Goal: Communication & Community: Answer question/provide support

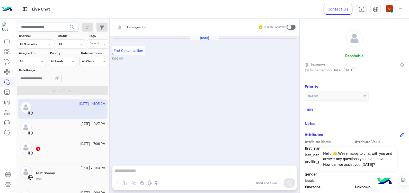
click at [4, 9] on img at bounding box center [7, 9] width 10 height 11
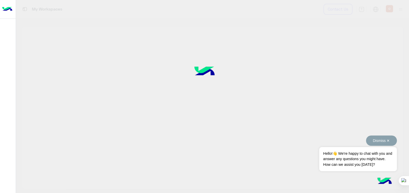
click at [384, 137] on button "Dismiss ✕" at bounding box center [381, 141] width 31 height 10
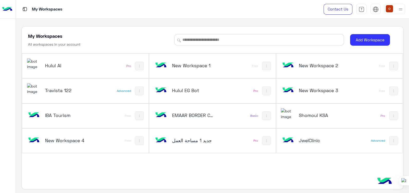
click at [291, 137] on img at bounding box center [288, 141] width 14 height 14
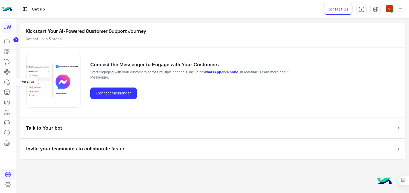
click at [7, 81] on icon at bounding box center [7, 82] width 6 height 6
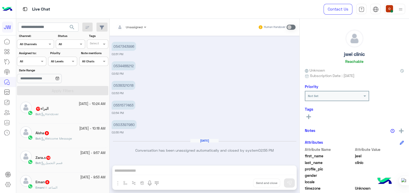
scroll to position [3, 0]
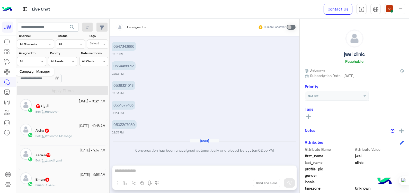
click at [6, 72] on icon at bounding box center [7, 72] width 6 height 6
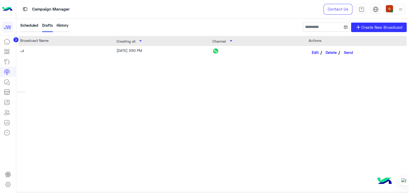
click at [7, 90] on icon at bounding box center [7, 92] width 6 height 6
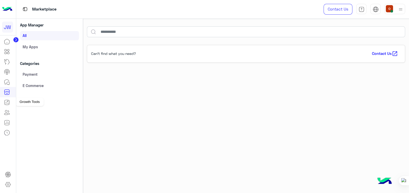
click at [6, 102] on icon at bounding box center [7, 103] width 6 height 6
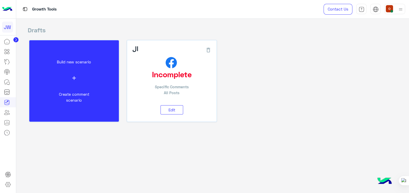
click at [169, 116] on div "Edit" at bounding box center [171, 109] width 79 height 13
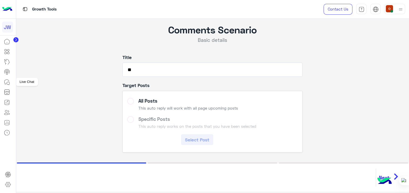
click at [7, 82] on icon at bounding box center [7, 82] width 6 height 6
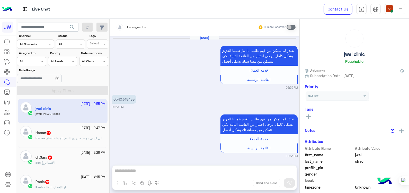
scroll to position [470, 0]
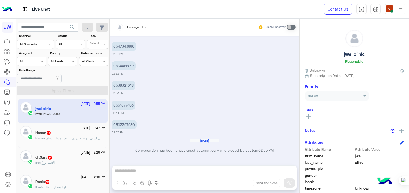
click at [9, 8] on img at bounding box center [7, 9] width 10 height 11
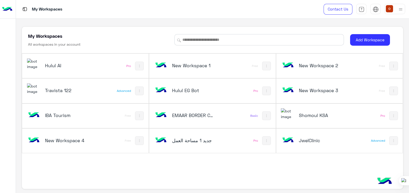
click at [32, 65] on img at bounding box center [34, 64] width 14 height 11
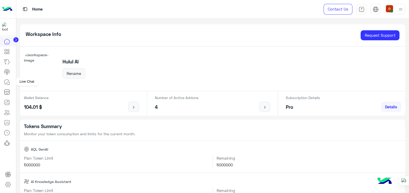
click at [3, 82] on link at bounding box center [7, 82] width 14 height 10
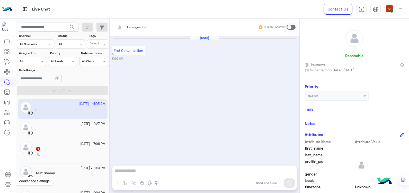
click at [8, 187] on icon at bounding box center [8, 185] width 6 height 6
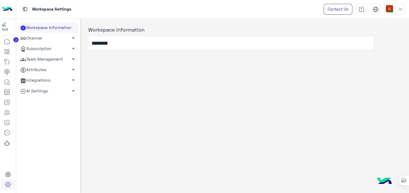
click at [73, 38] on span "arrow_drop_down" at bounding box center [73, 38] width 6 height 6
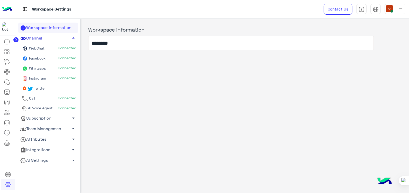
click at [73, 38] on span "arrow_drop_up" at bounding box center [73, 38] width 6 height 6
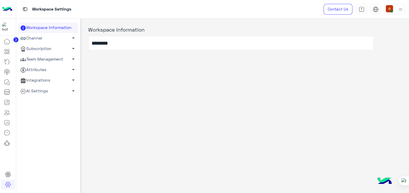
click at [73, 46] on span "arrow_drop_down" at bounding box center [73, 49] width 6 height 6
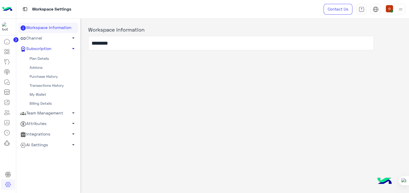
click at [73, 46] on span "arrow_drop_up" at bounding box center [73, 49] width 6 height 6
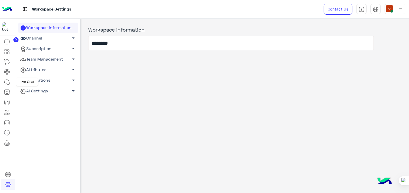
click at [7, 81] on icon at bounding box center [7, 82] width 6 height 6
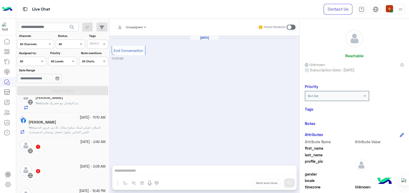
scroll to position [97, 0]
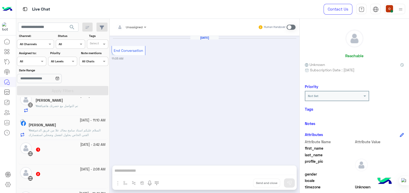
click at [86, 131] on span "السلام عليكم استاذ سامح معاك علا من فريق الدعم الفني الخاص بحلول اتفضل وضحلي اس…" at bounding box center [65, 133] width 72 height 8
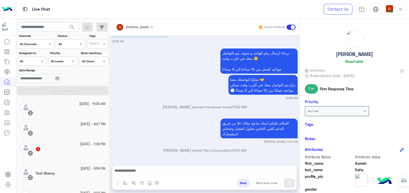
click at [169, 120] on div "السلام عليكم استاذ سامح معاك علا من فريق الدعم الفني الخاص بحلول اتفضل وضحلي اس…" at bounding box center [205, 131] width 186 height 27
click at [168, 80] on div "برجاء ارسال رقم الهاتف و سوف يتم التواصل معك في اقرب وقت ☺️ مواعيد العمل من 10 …" at bounding box center [205, 73] width 186 height 53
drag, startPoint x: 231, startPoint y: 1, endPoint x: 128, endPoint y: 90, distance: 136.5
click at [128, 90] on div "برجاء ارسال رقم الهاتف و سوف يتم التواصل معك في اقرب وقت ☺️ مواعيد العمل من 10 …" at bounding box center [205, 73] width 186 height 53
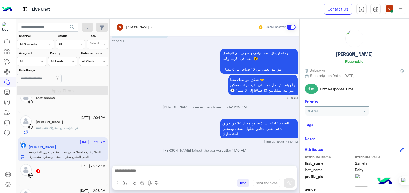
scroll to position [59, 0]
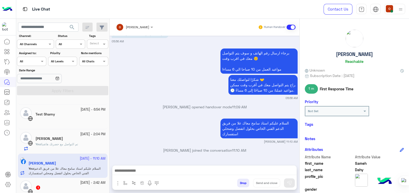
click at [71, 144] on span "تم التواصل مع حضرتك هاتفيا" at bounding box center [59, 145] width 37 height 4
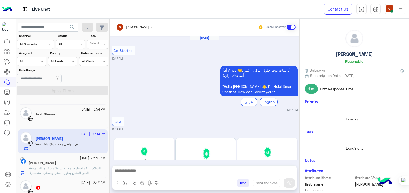
scroll to position [262, 0]
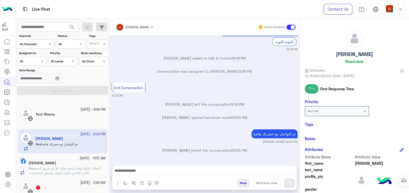
drag, startPoint x: 409, startPoint y: 82, endPoint x: 408, endPoint y: 99, distance: 17.0
click at [408, 99] on html "Live Chat Contact Us Help Center عربي English search Channel: Channel All Chann…" at bounding box center [204, 96] width 409 height 193
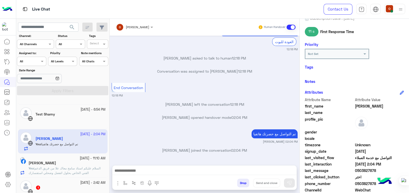
scroll to position [90, 0]
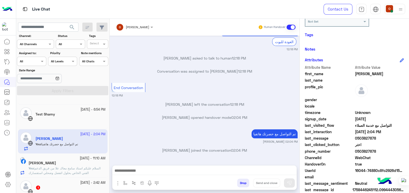
click at [364, 151] on span "0503827878" at bounding box center [379, 151] width 49 height 5
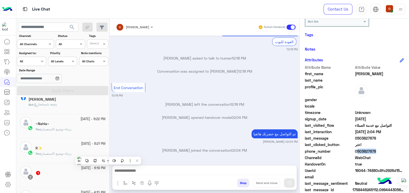
scroll to position [249, 0]
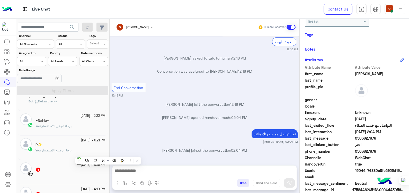
click at [52, 123] on div "~Nahla~" at bounding box center [71, 121] width 70 height 5
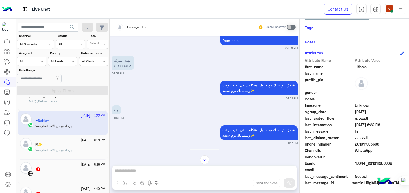
scroll to position [105, 0]
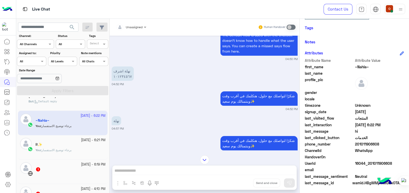
click at [40, 151] on span "You" at bounding box center [38, 150] width 5 height 4
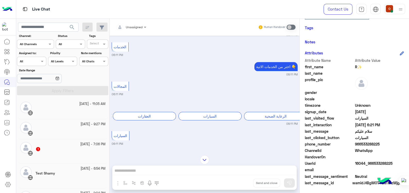
scroll to position [312, 0]
